Goal: Navigation & Orientation: Find specific page/section

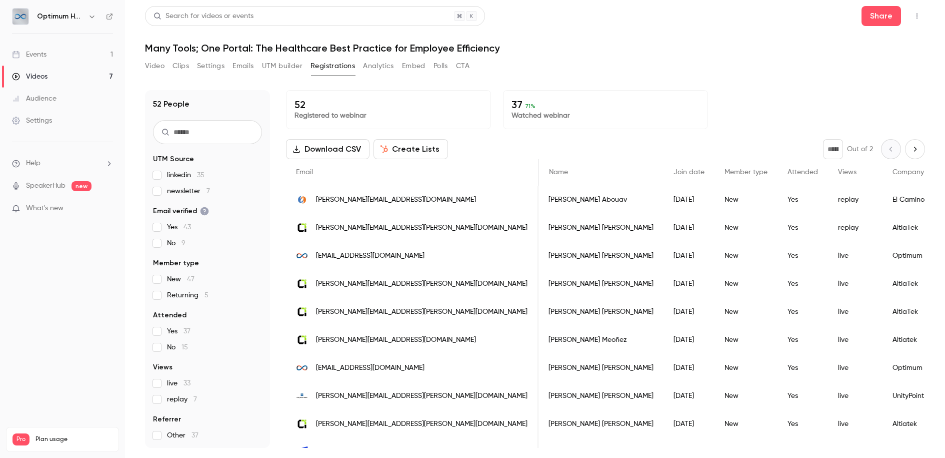
scroll to position [0, 267]
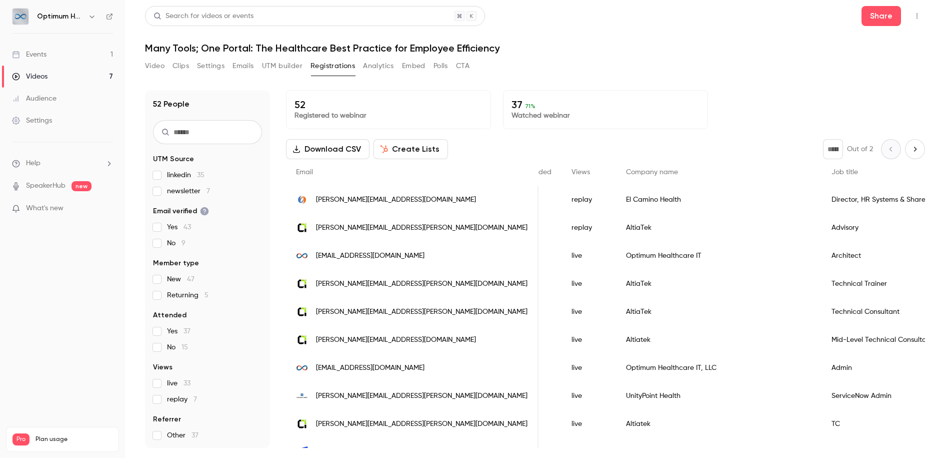
click at [268, 62] on button "UTM builder" at bounding box center [282, 66] width 41 height 16
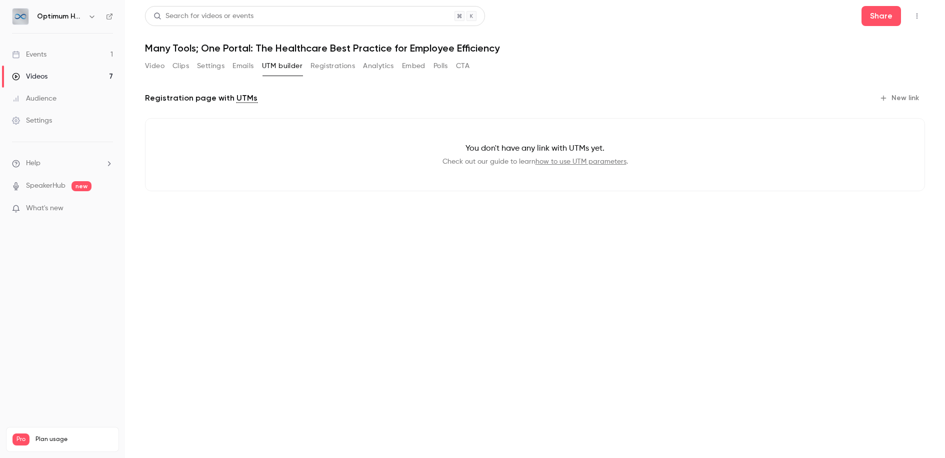
click at [56, 73] on link "Videos 7" at bounding box center [62, 77] width 125 height 22
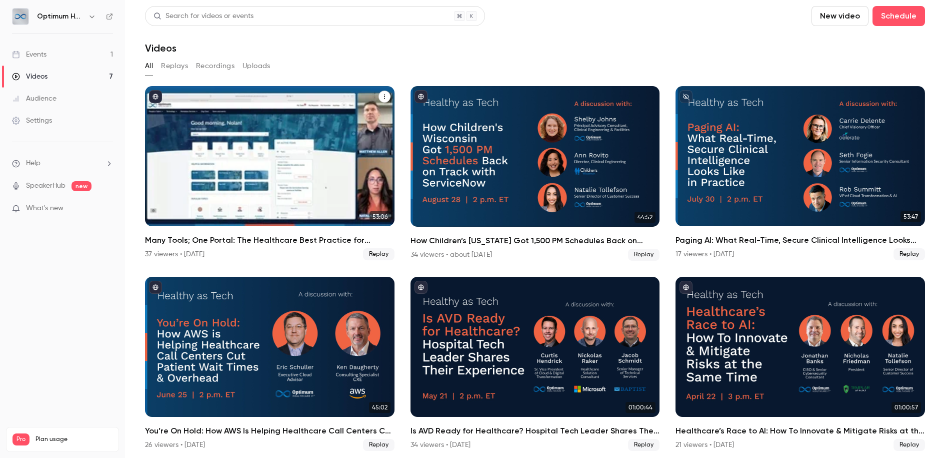
click at [269, 153] on div "Many Tools; One Portal: The Healthcare Best Practice for Employee Efficiency" at bounding box center [270, 156] width 250 height 140
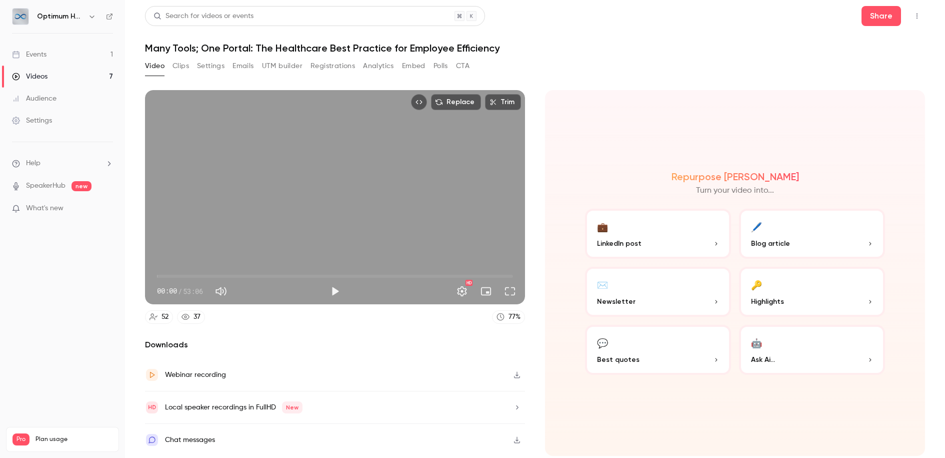
click at [52, 55] on link "Events 1" at bounding box center [62, 55] width 125 height 22
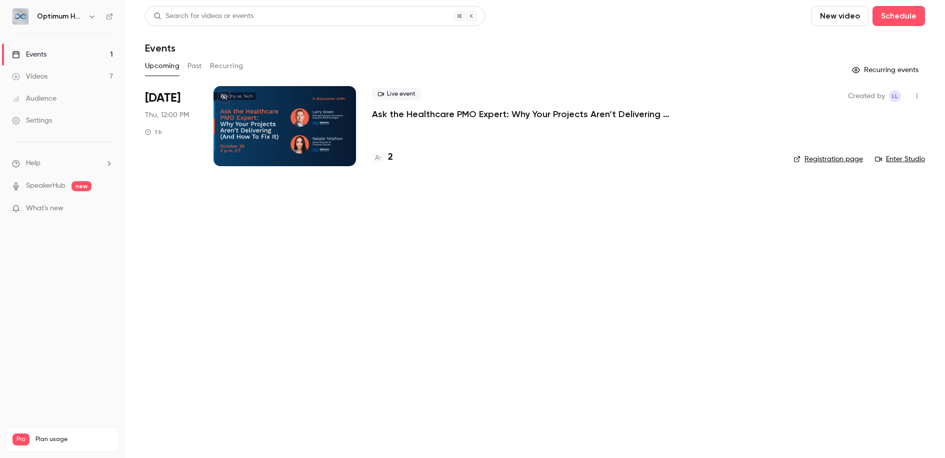
click at [388, 120] on div "Live event Ask the Healthcare PMO Expert: Why Your Projects Aren’t Delivering (…" at bounding box center [575, 126] width 406 height 80
click at [334, 124] on div at bounding box center [285, 126] width 143 height 80
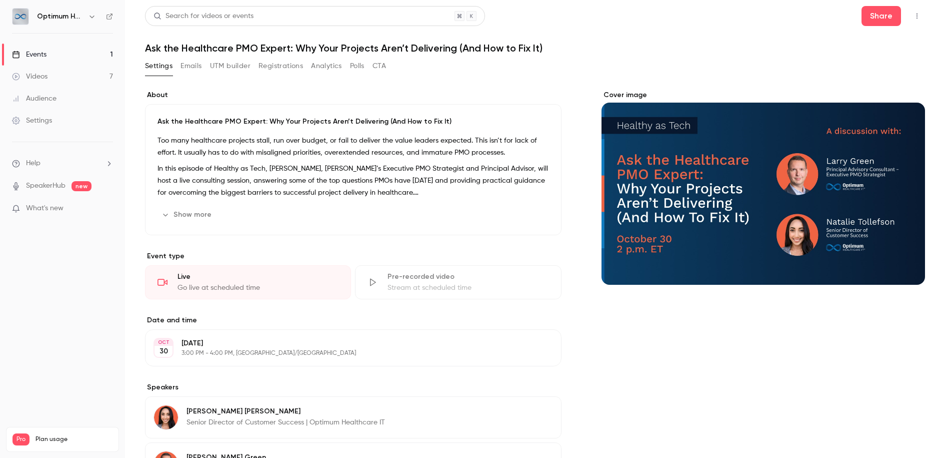
click at [234, 66] on button "UTM builder" at bounding box center [230, 66] width 41 height 16
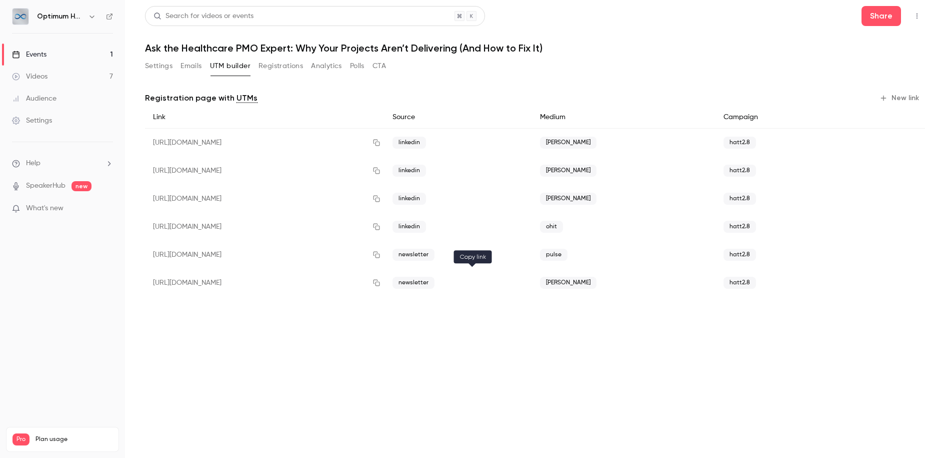
click at [381, 283] on icon "button" at bounding box center [377, 282] width 8 height 7
